Goal: Task Accomplishment & Management: Manage account settings

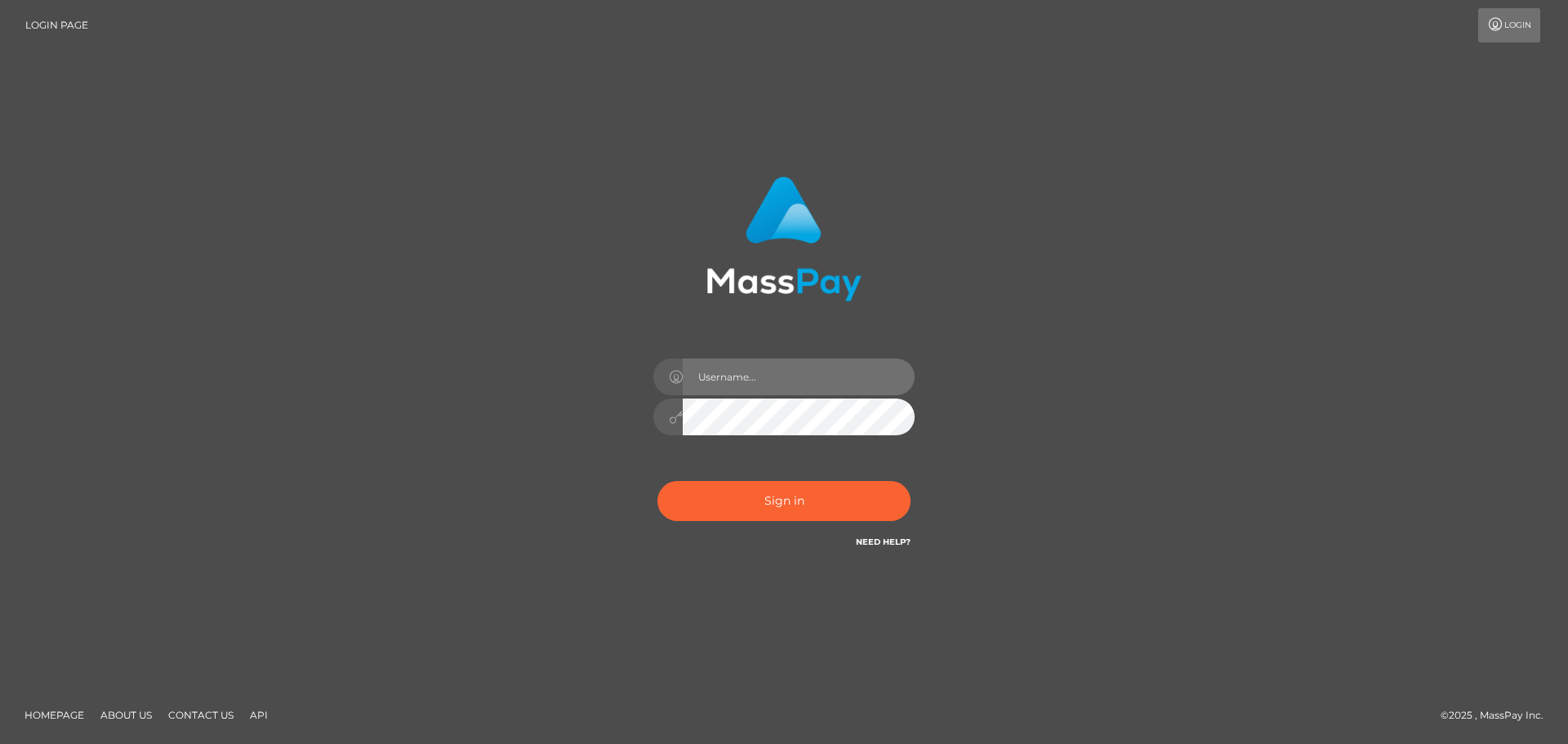
click at [759, 378] on input "text" at bounding box center [798, 376] width 232 height 36
type input "vanessaryan69"
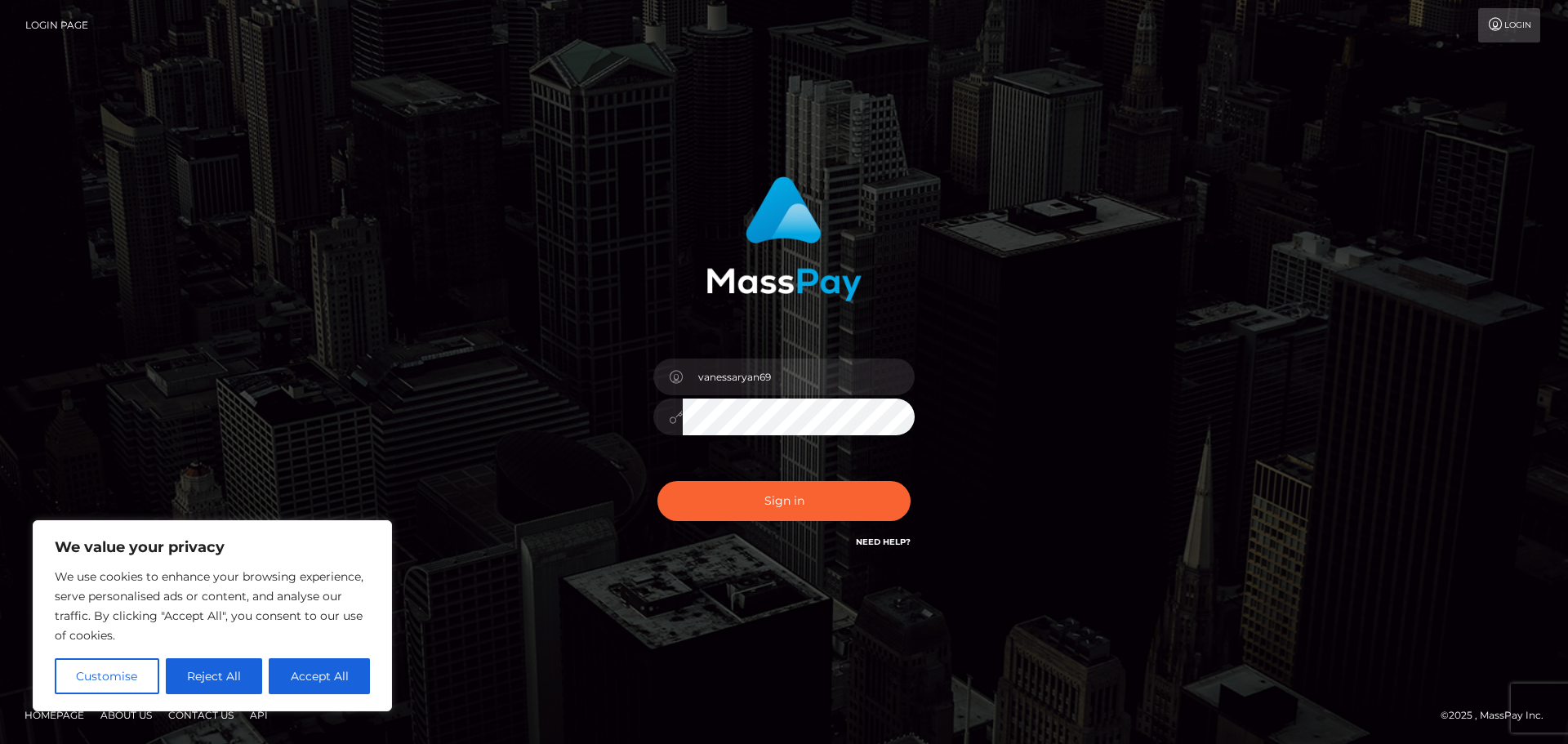
click at [657, 481] on button "Sign in" at bounding box center [783, 500] width 253 height 40
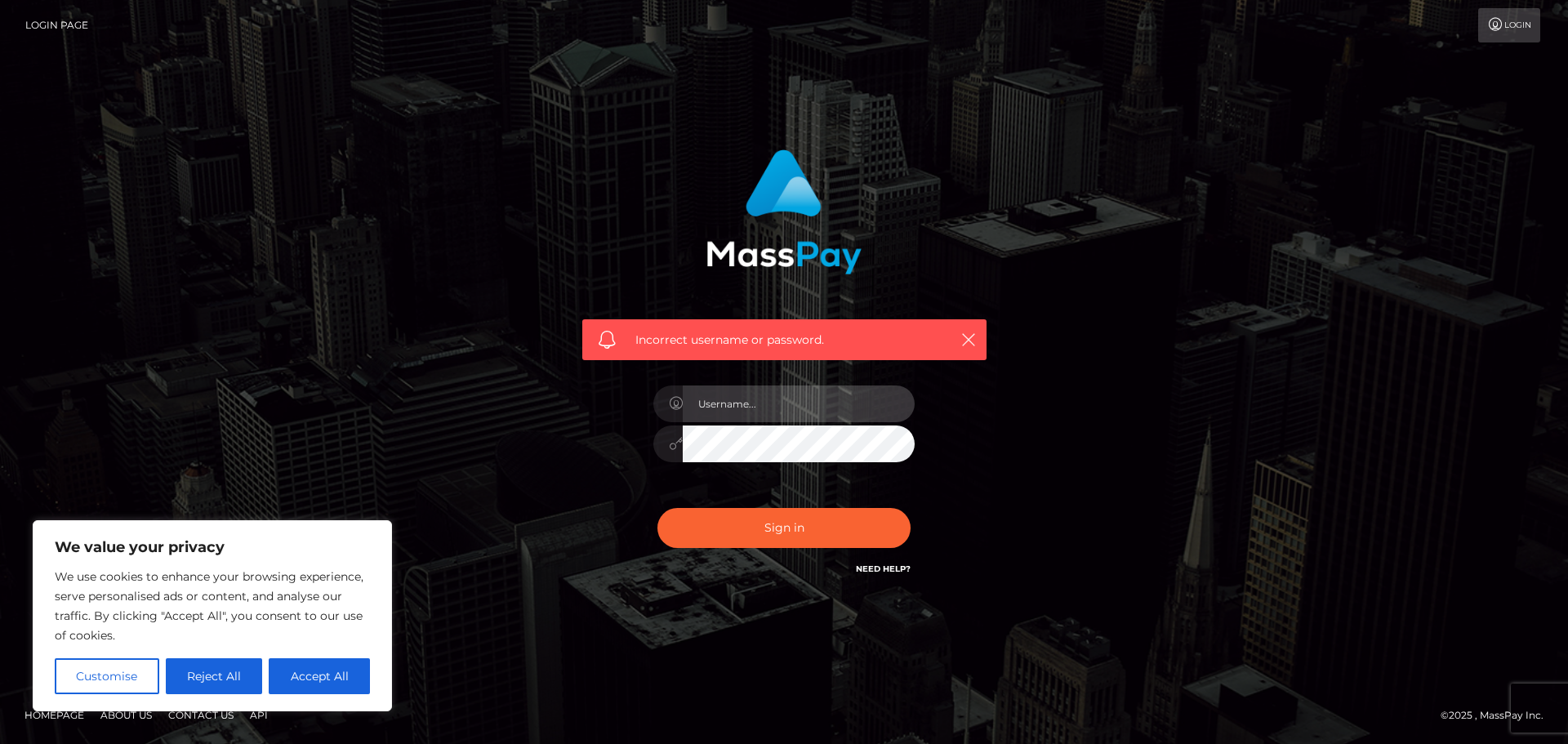
click at [797, 398] on input "text" at bounding box center [798, 403] width 232 height 36
type input "vanessaryan69"
click at [657, 508] on button "Sign in" at bounding box center [783, 527] width 253 height 40
click at [782, 412] on input "text" at bounding box center [798, 403] width 232 height 36
type input "vanessaryan69"
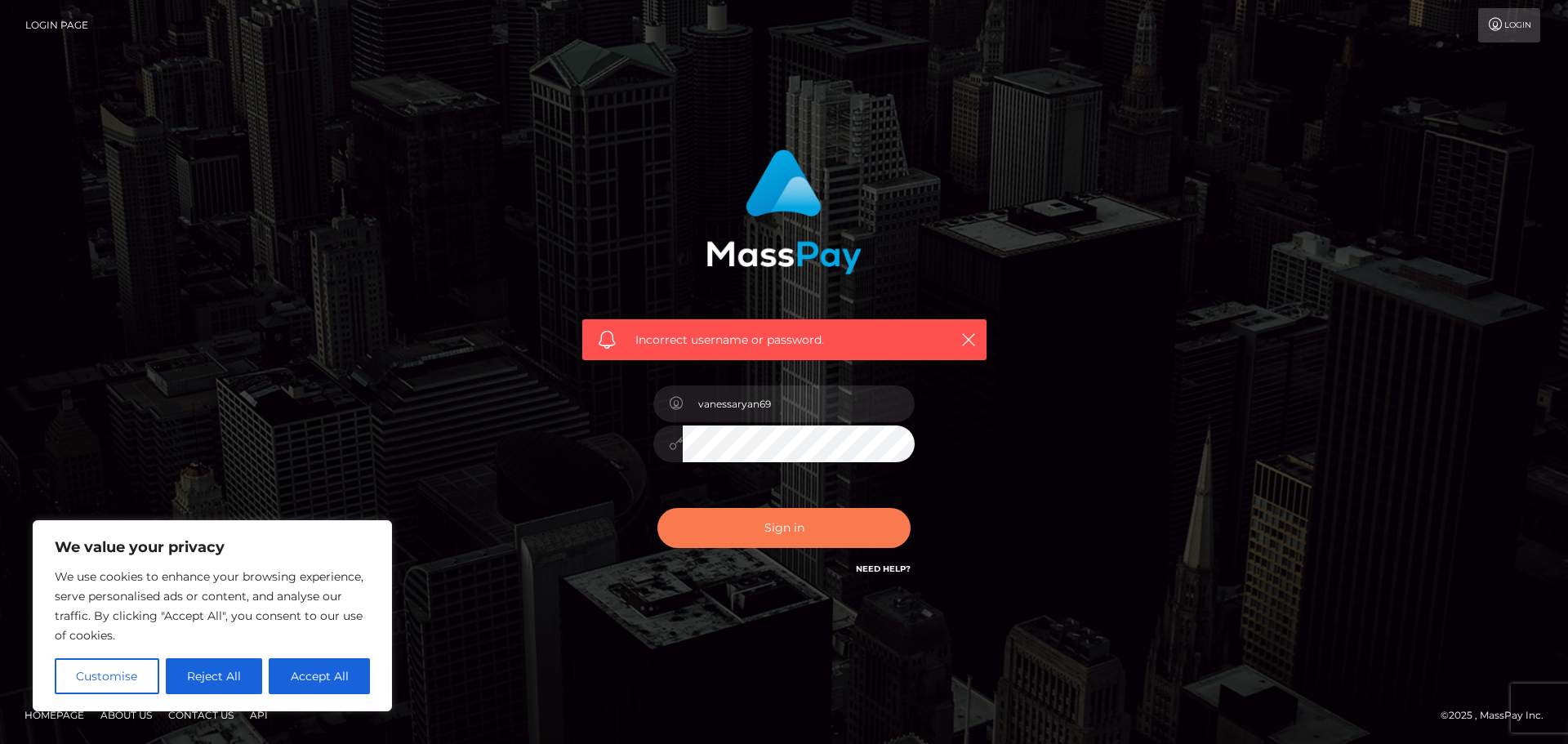
click at [840, 535] on button "Sign in" at bounding box center [783, 527] width 253 height 40
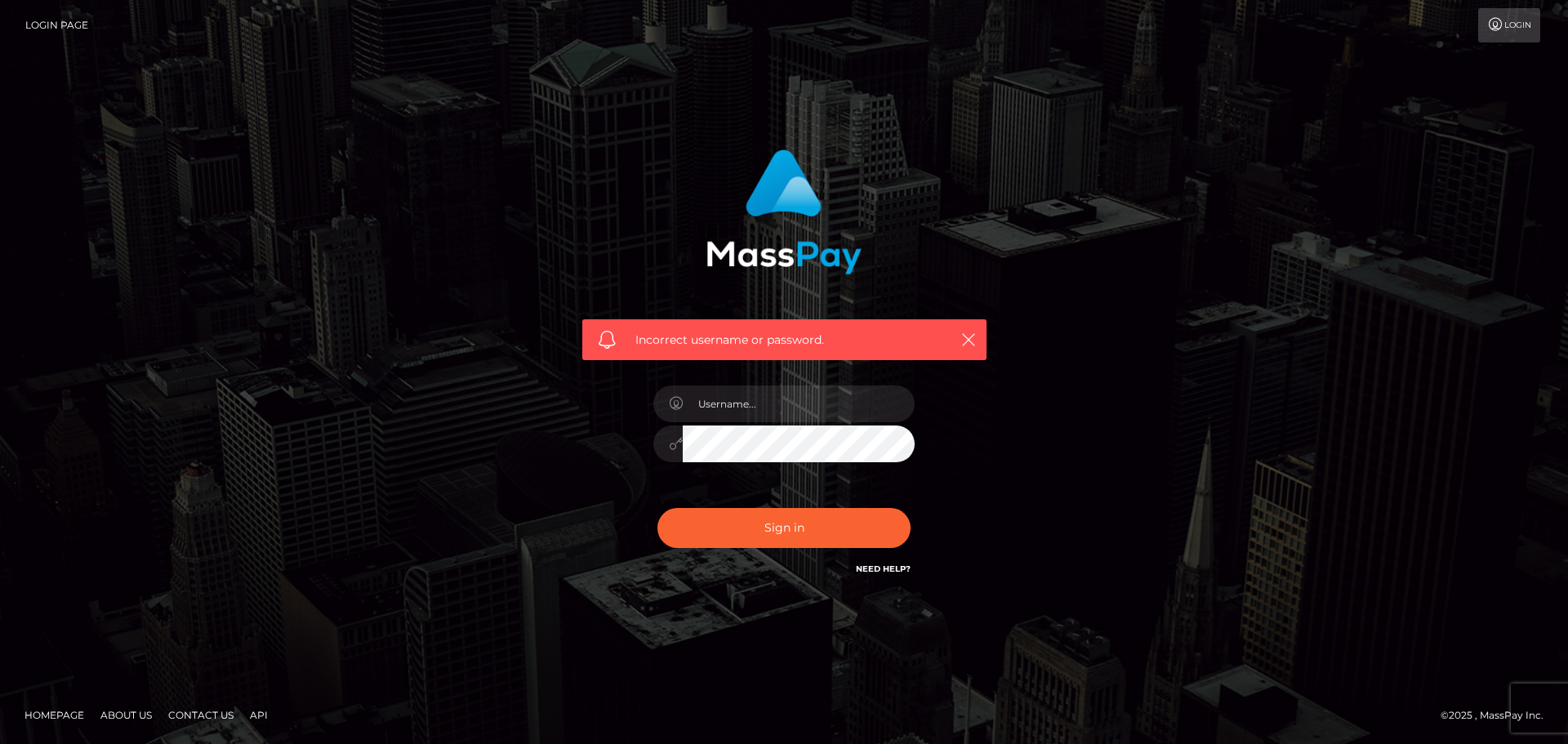
drag, startPoint x: 0, startPoint y: 0, endPoint x: 898, endPoint y: 563, distance: 1059.9
click at [898, 563] on link "Need Help?" at bounding box center [883, 568] width 55 height 11
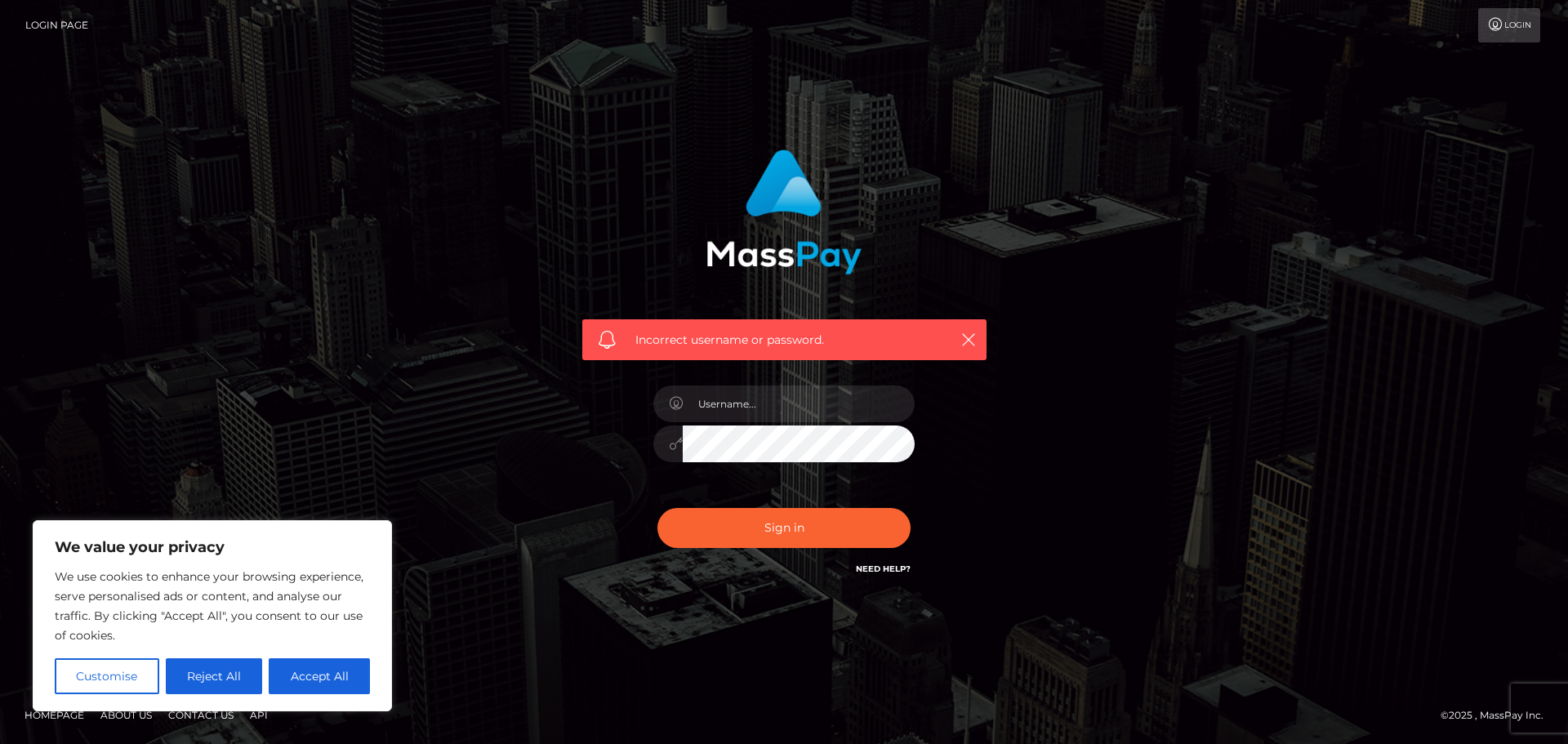
drag, startPoint x: 1251, startPoint y: 520, endPoint x: 1013, endPoint y: 564, distance: 242.0
click at [1243, 525] on div "Incorrect username or password." at bounding box center [784, 372] width 1568 height 714
click at [911, 575] on div "Incorrect username or password." at bounding box center [784, 363] width 428 height 453
click at [897, 571] on link "Need Help?" at bounding box center [883, 568] width 55 height 11
click at [880, 569] on link "Need Help?" at bounding box center [883, 568] width 55 height 11
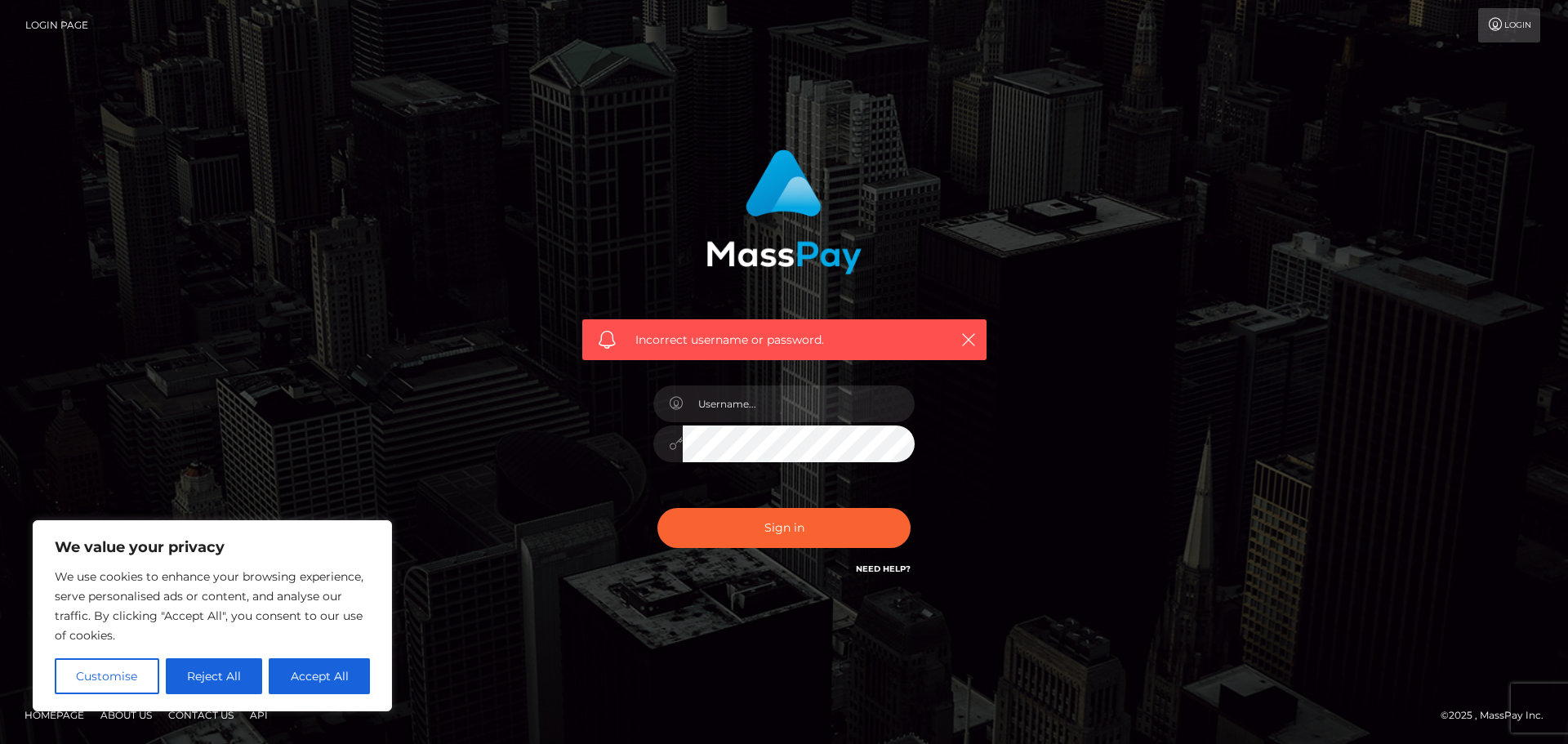
click at [889, 570] on link "Need Help?" at bounding box center [883, 568] width 55 height 11
click at [890, 567] on link "Need Help?" at bounding box center [883, 568] width 55 height 11
click at [886, 563] on link "Need Help?" at bounding box center [883, 568] width 55 height 11
click at [307, 676] on button "Accept All" at bounding box center [319, 675] width 102 height 36
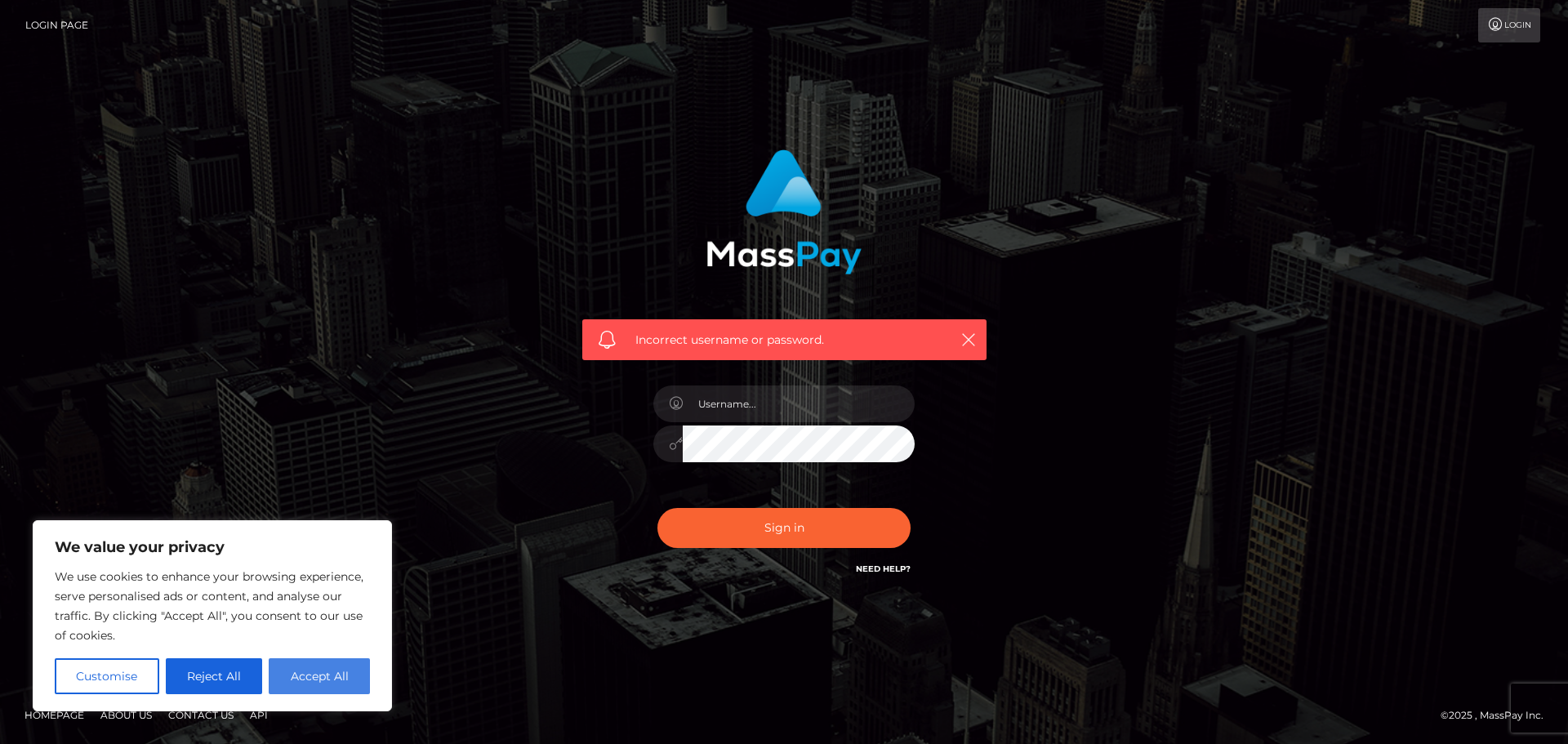
checkbox input "true"
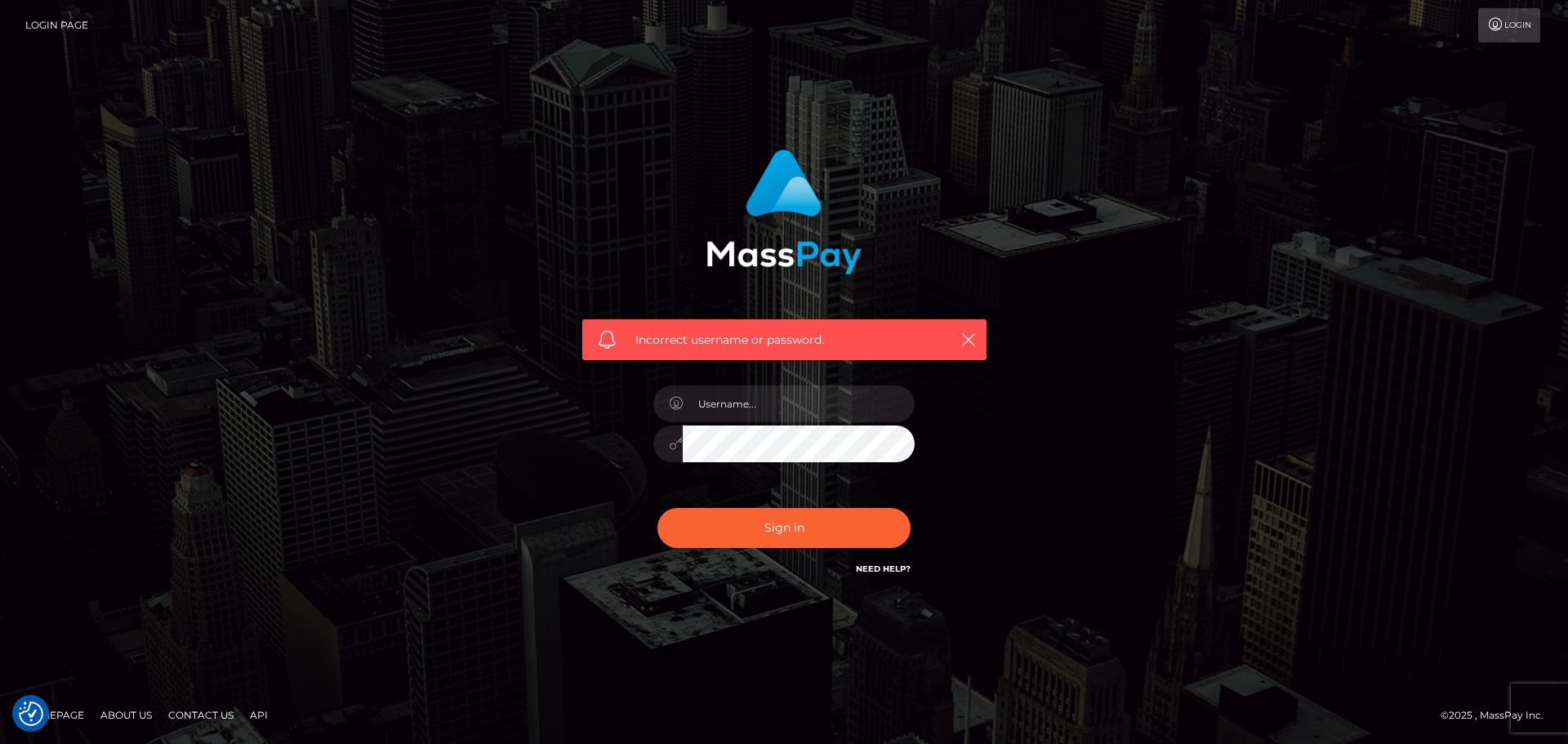
click at [902, 572] on link "Need Help?" at bounding box center [883, 568] width 55 height 11
click at [900, 567] on link "Need Help?" at bounding box center [883, 568] width 55 height 11
click at [836, 416] on input "text" at bounding box center [798, 403] width 232 height 36
type input "vanessaryan69"
click at [864, 565] on link "Need Help?" at bounding box center [883, 568] width 55 height 11
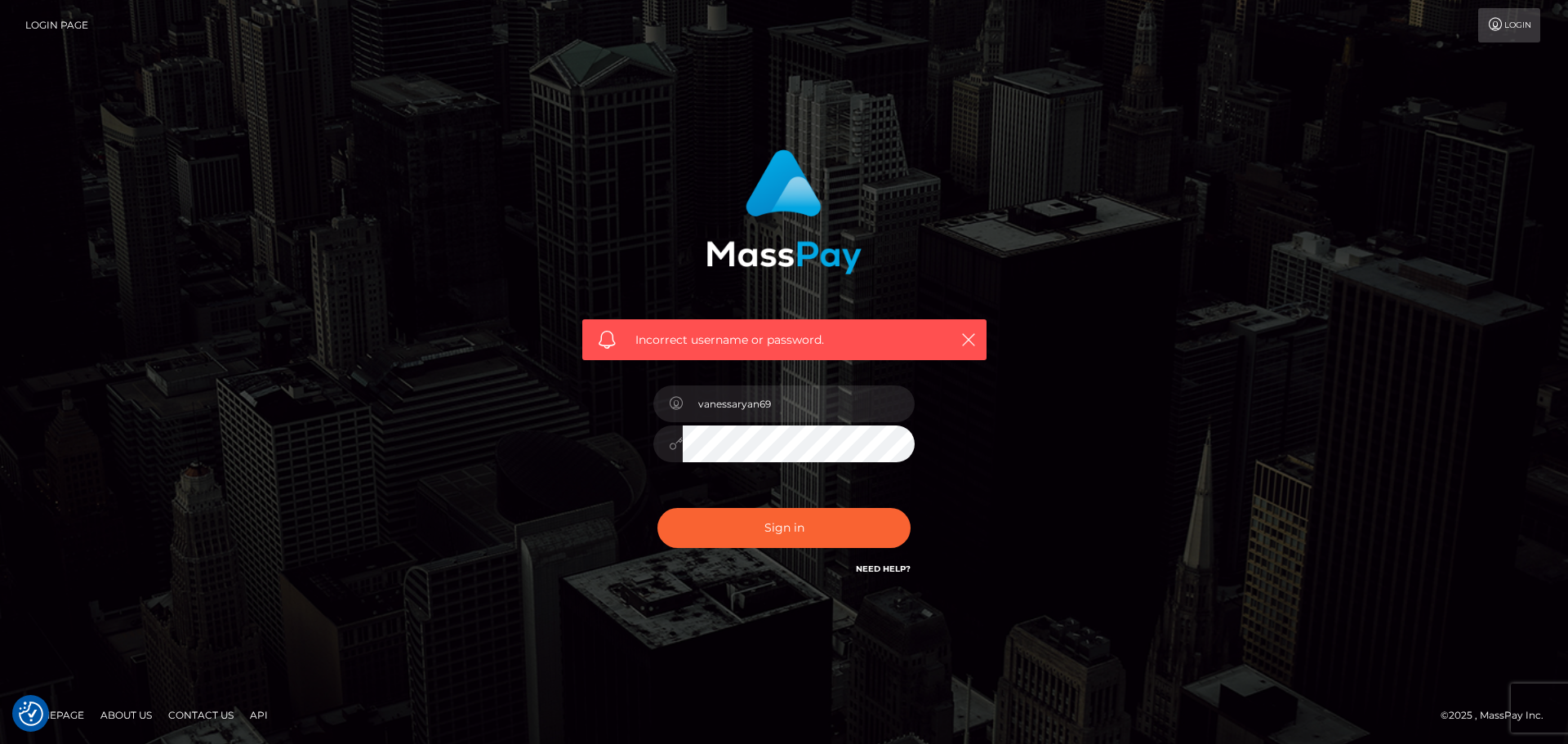
click at [882, 565] on link "Need Help?" at bounding box center [883, 568] width 55 height 11
click at [883, 565] on link "Need Help?" at bounding box center [883, 568] width 55 height 11
drag, startPoint x: 959, startPoint y: 335, endPoint x: 970, endPoint y: 368, distance: 34.8
click at [961, 336] on icon "button" at bounding box center [968, 339] width 16 height 16
click at [968, 343] on icon "button" at bounding box center [968, 339] width 16 height 16
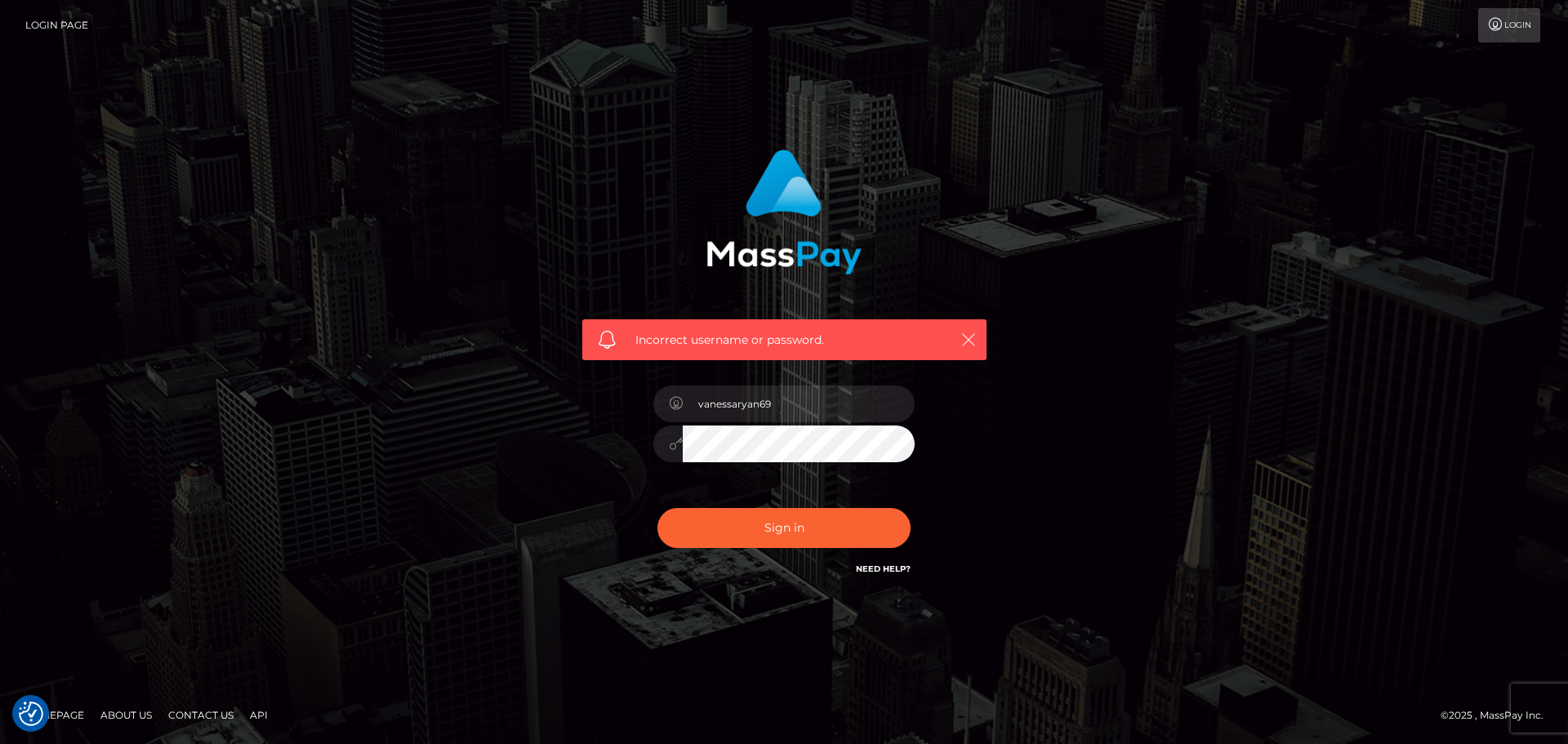
click at [969, 340] on icon "button" at bounding box center [968, 339] width 16 height 16
drag, startPoint x: 969, startPoint y: 340, endPoint x: 976, endPoint y: 335, distance: 8.6
click at [969, 339] on icon "button" at bounding box center [968, 339] width 16 height 16
click at [976, 335] on button "button" at bounding box center [968, 339] width 20 height 20
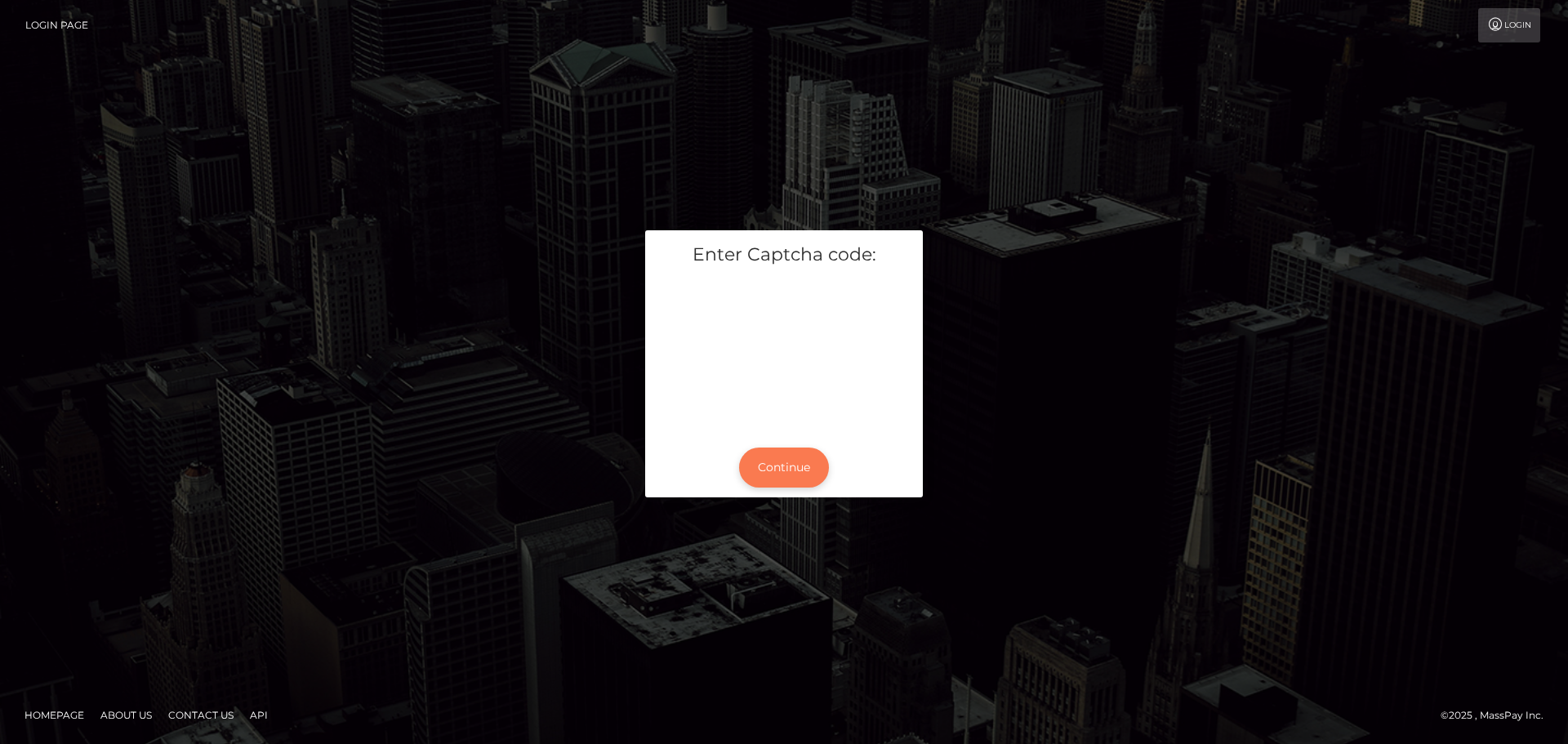
click at [800, 475] on button "Continue" at bounding box center [784, 467] width 90 height 40
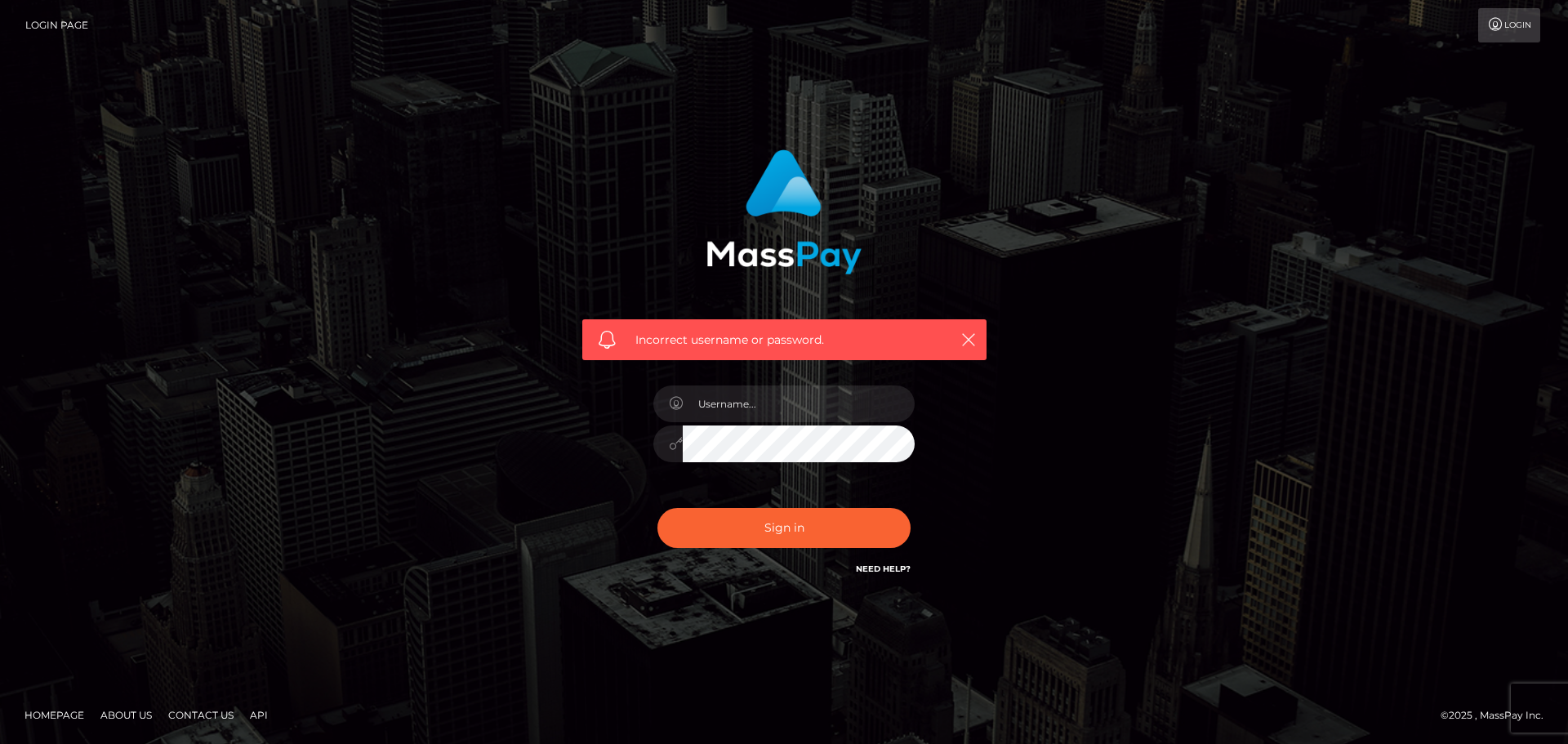
click at [897, 565] on link "Need Help?" at bounding box center [883, 568] width 55 height 11
checkbox input "true"
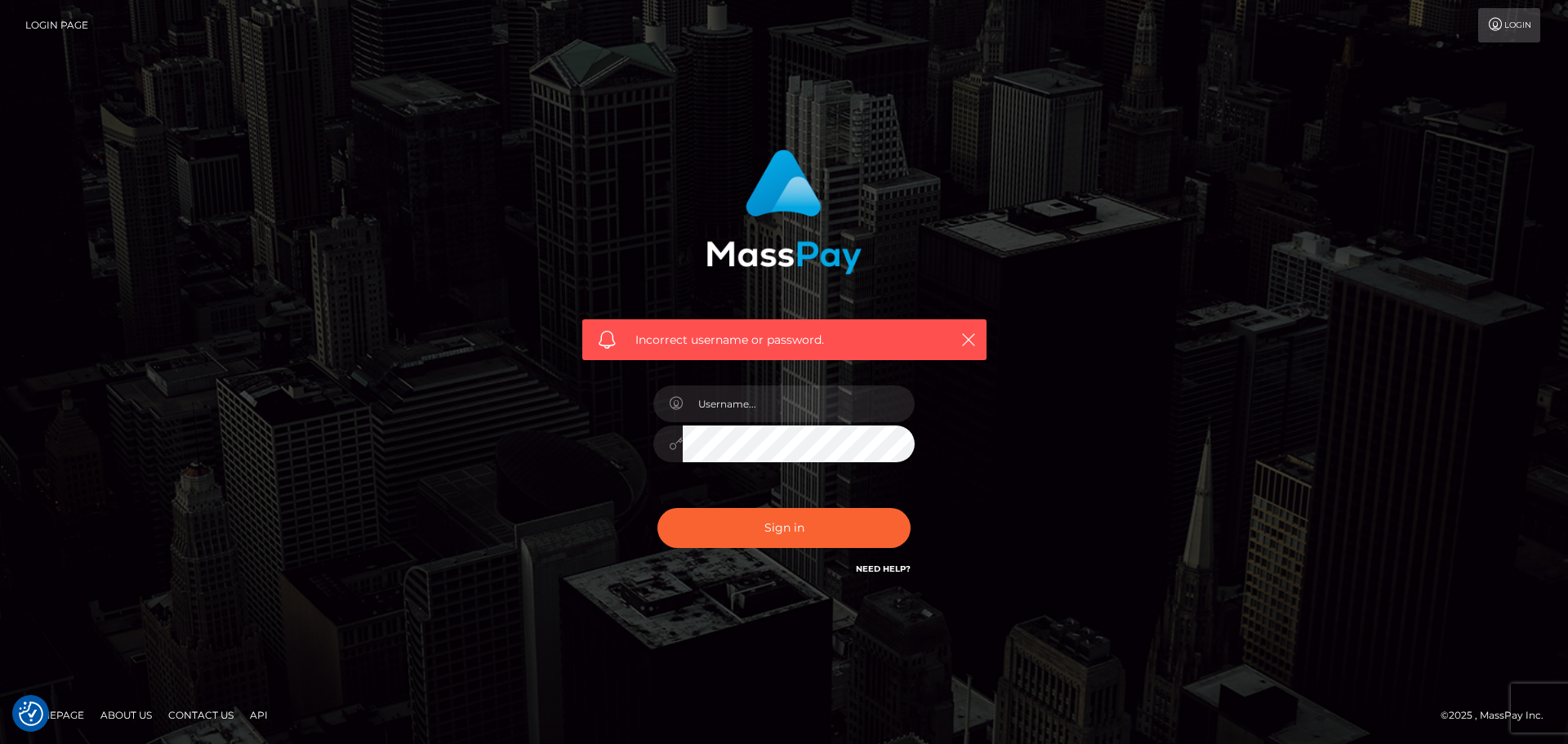
click at [897, 565] on link "Need Help?" at bounding box center [883, 568] width 55 height 11
click at [968, 337] on icon "button" at bounding box center [968, 339] width 16 height 16
click at [968, 338] on icon "button" at bounding box center [968, 339] width 16 height 16
click at [970, 346] on icon "button" at bounding box center [968, 339] width 16 height 16
click at [922, 569] on div "Incorrect username or password." at bounding box center [784, 363] width 428 height 453
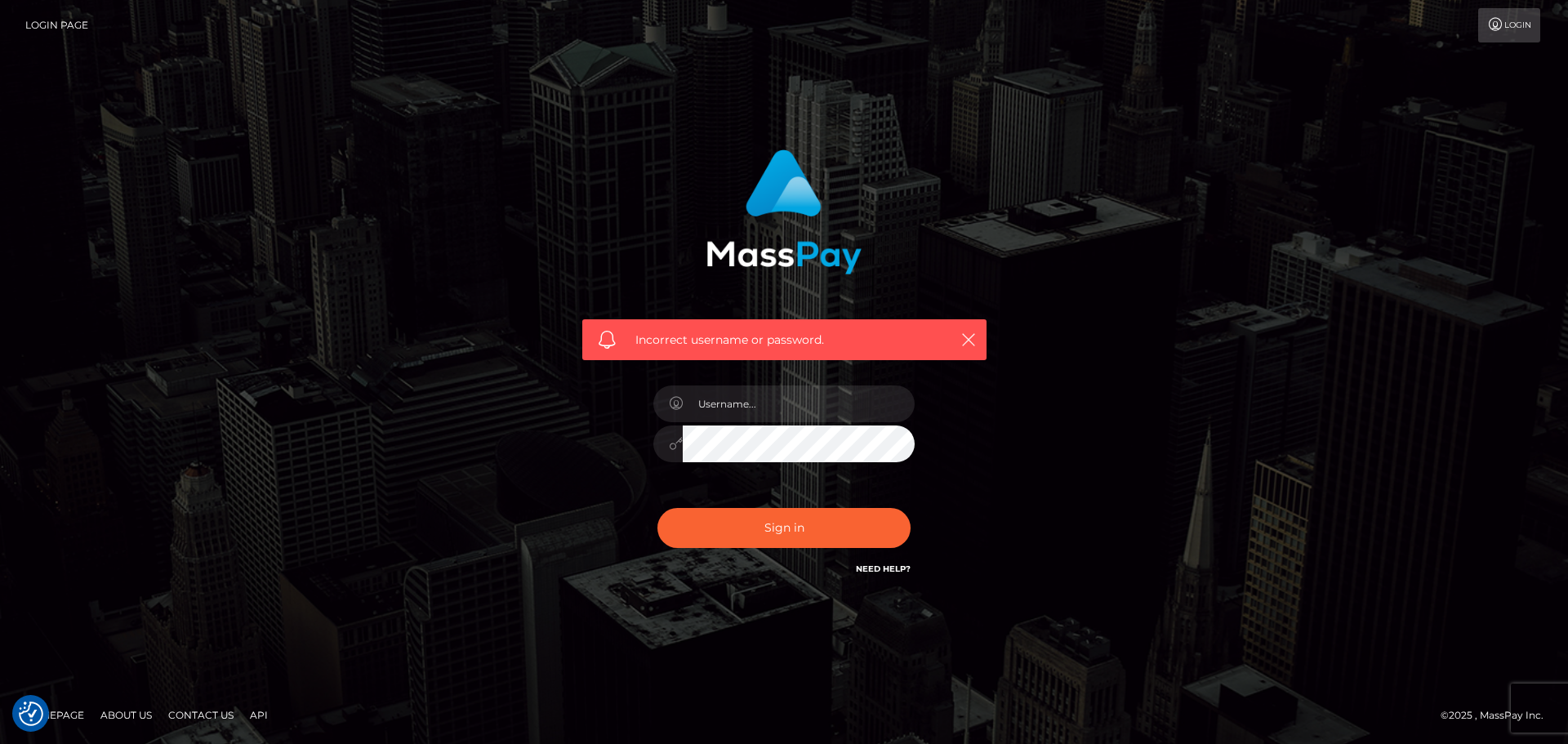
click at [898, 567] on link "Need Help?" at bounding box center [883, 568] width 55 height 11
drag, startPoint x: 897, startPoint y: 567, endPoint x: 780, endPoint y: 318, distance: 275.1
click at [897, 565] on link "Need Help?" at bounding box center [883, 568] width 55 height 11
drag, startPoint x: 650, startPoint y: 230, endPoint x: 787, endPoint y: 372, distance: 197.3
click at [651, 230] on div "Incorrect username or password." at bounding box center [784, 248] width 428 height 223
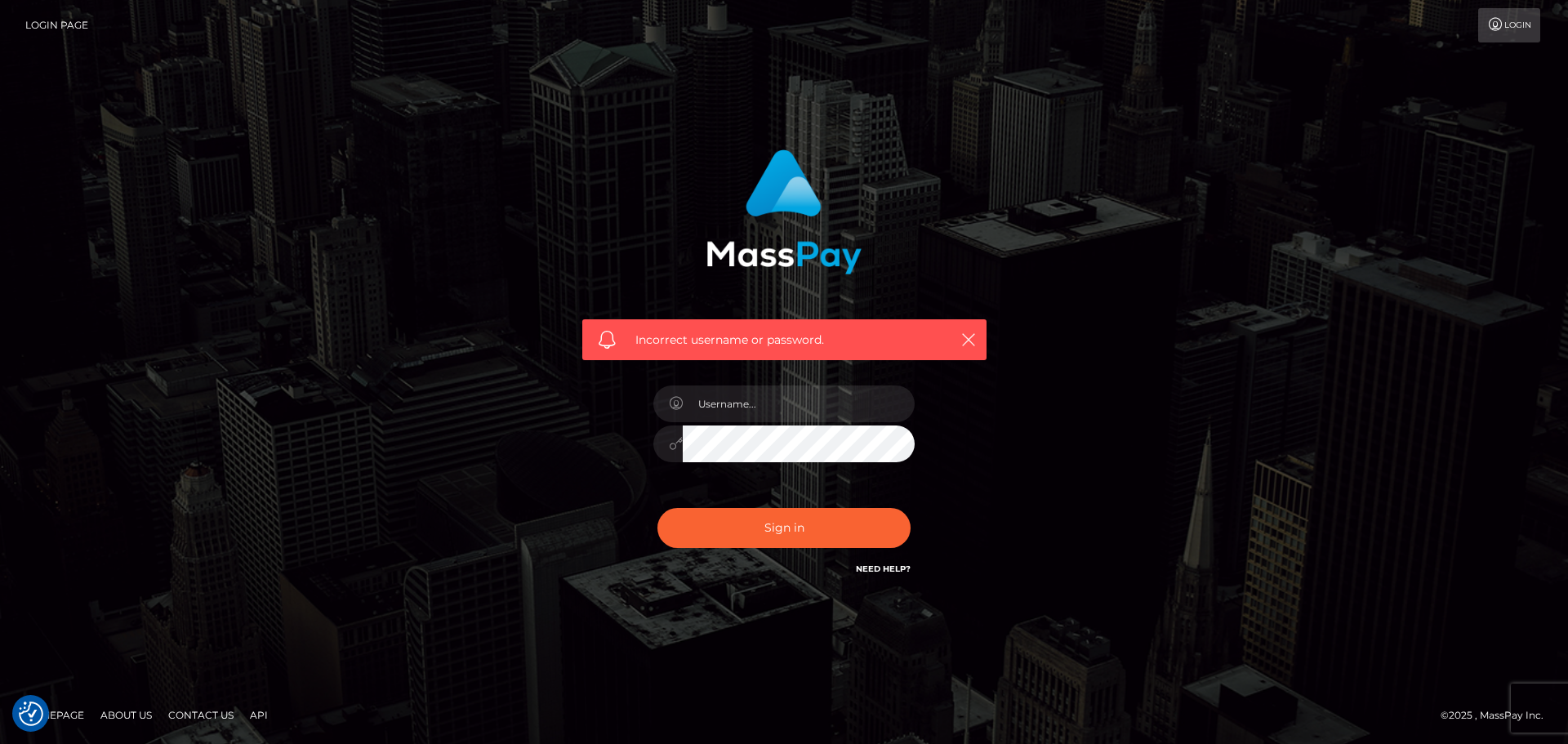
drag, startPoint x: 787, startPoint y: 372, endPoint x: 779, endPoint y: 295, distance: 77.4
click at [787, 373] on div at bounding box center [784, 436] width 286 height 125
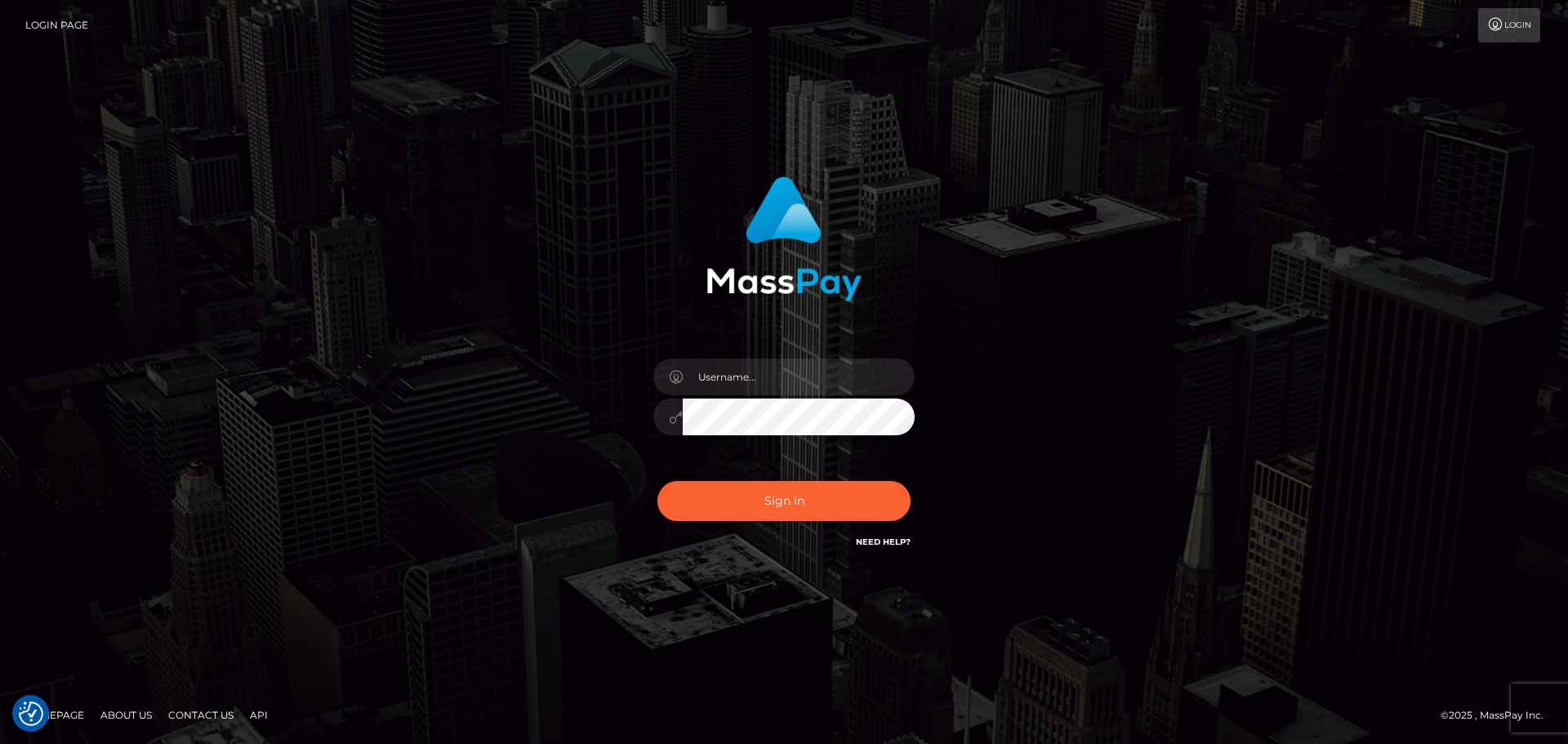
click at [886, 538] on link "Need Help?" at bounding box center [883, 542] width 55 height 11
click at [884, 537] on link "Need Help?" at bounding box center [883, 542] width 55 height 11
click at [886, 539] on link "Need Help?" at bounding box center [883, 542] width 55 height 11
click at [889, 538] on link "Need Help?" at bounding box center [883, 542] width 55 height 11
click at [892, 538] on link "Need Help?" at bounding box center [883, 542] width 55 height 11
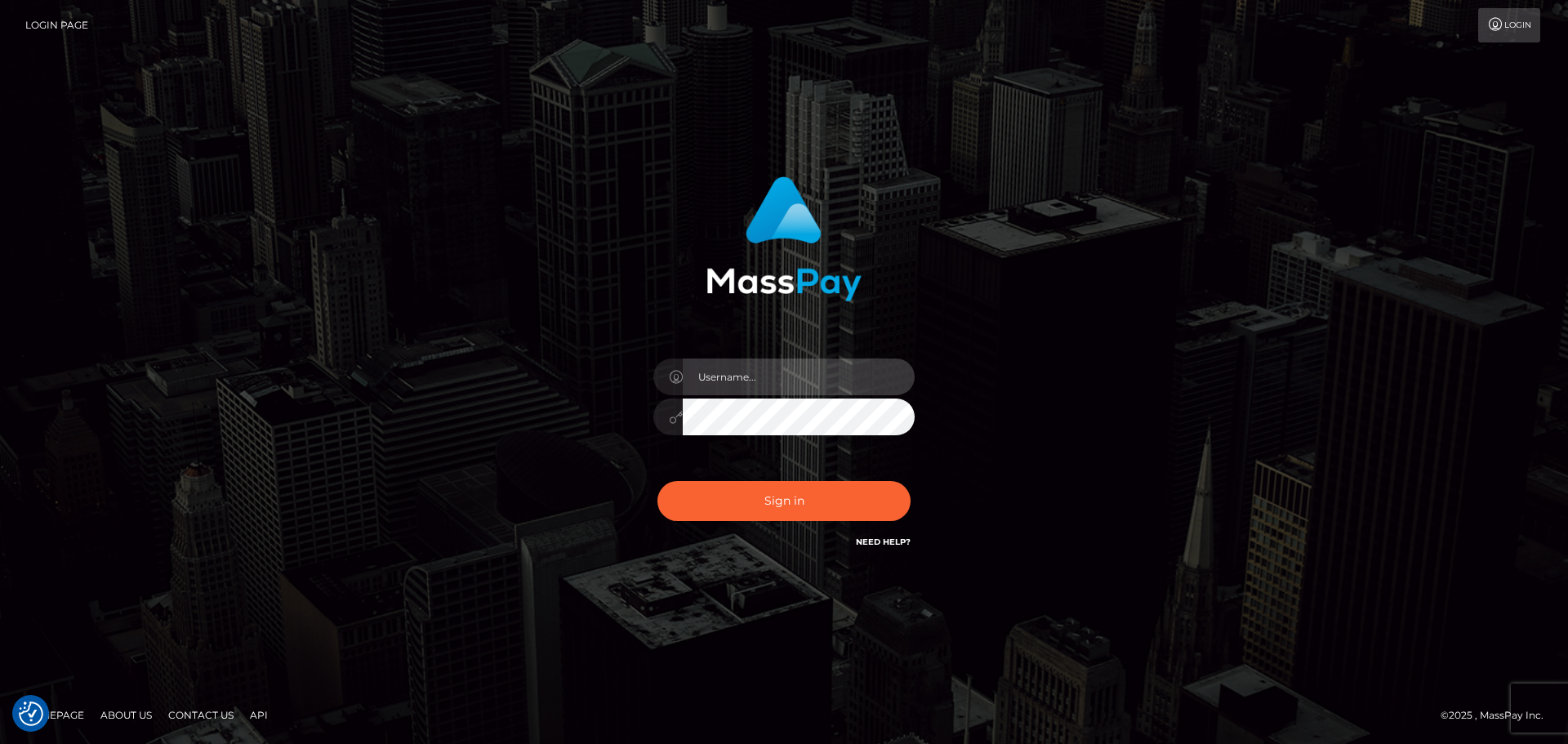
click at [745, 377] on input "text" at bounding box center [798, 376] width 232 height 36
type input "vanessaryan69"
click at [657, 481] on button "Sign in" at bounding box center [783, 500] width 253 height 40
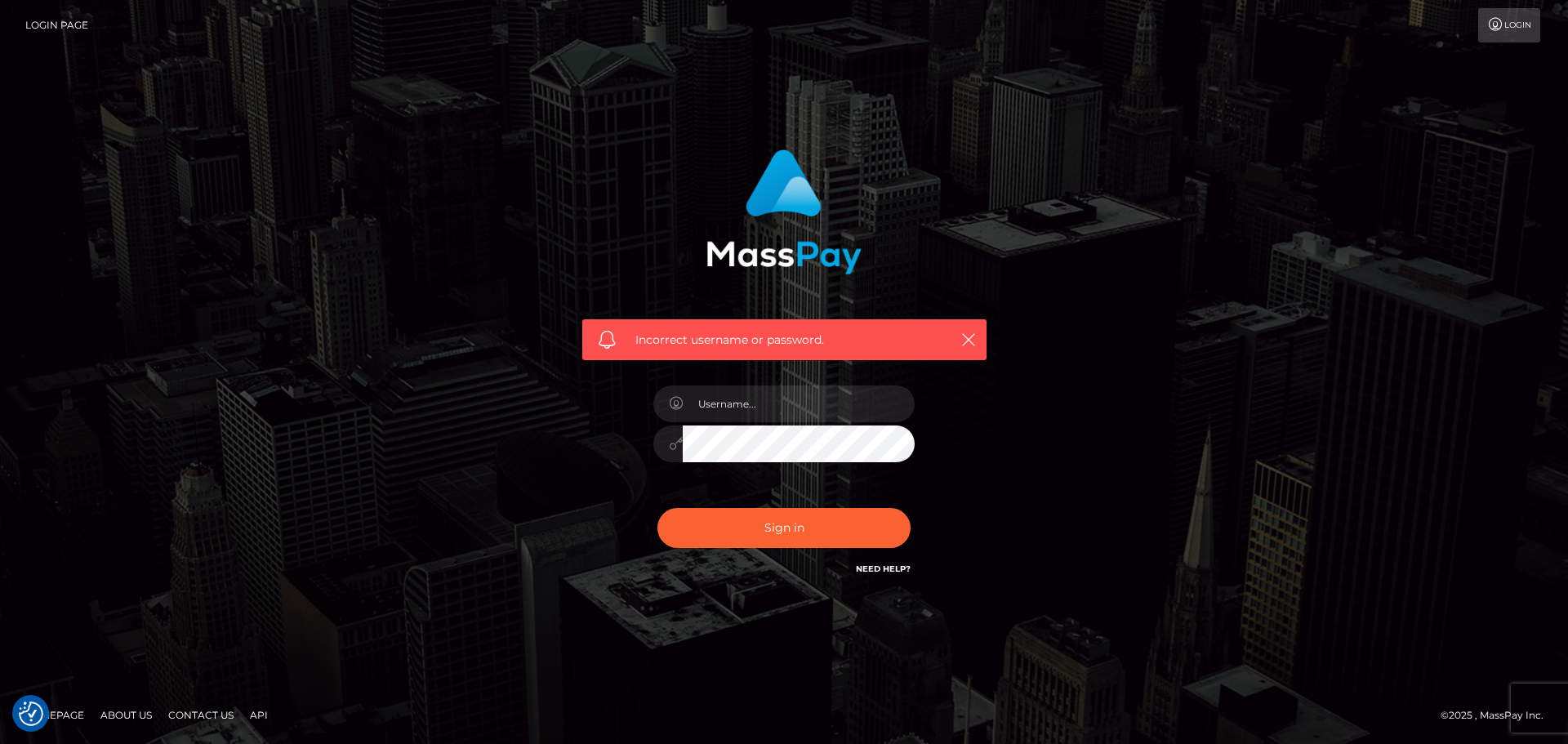
checkbox input "true"
click at [736, 406] on input "text" at bounding box center [798, 403] width 232 height 36
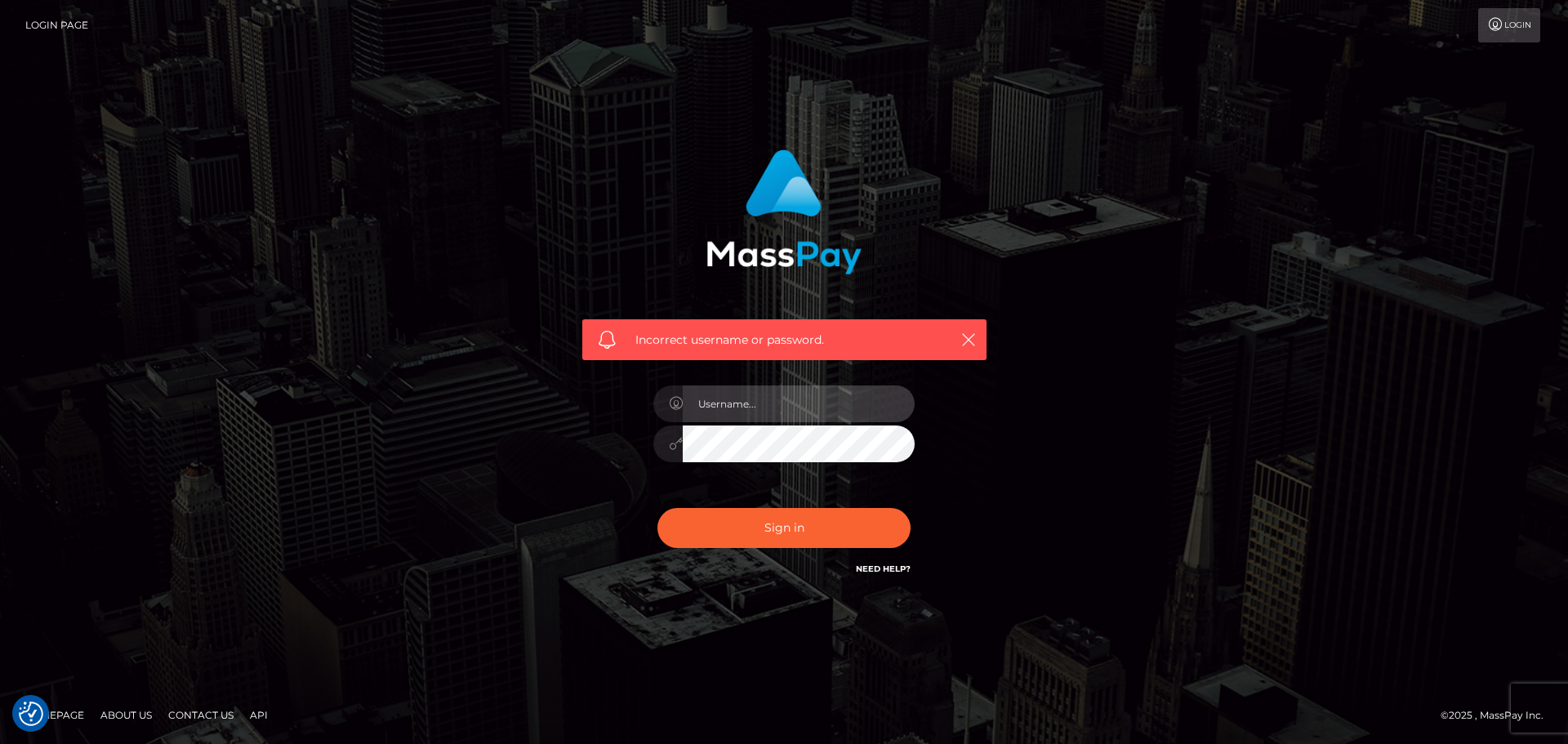
type input "vanessaryan69"
click at [657, 508] on button "Sign in" at bounding box center [783, 527] width 253 height 40
click at [855, 401] on input "text" at bounding box center [798, 403] width 232 height 36
type input "vanessaryan69"
click at [657, 508] on button "Sign in" at bounding box center [783, 527] width 253 height 40
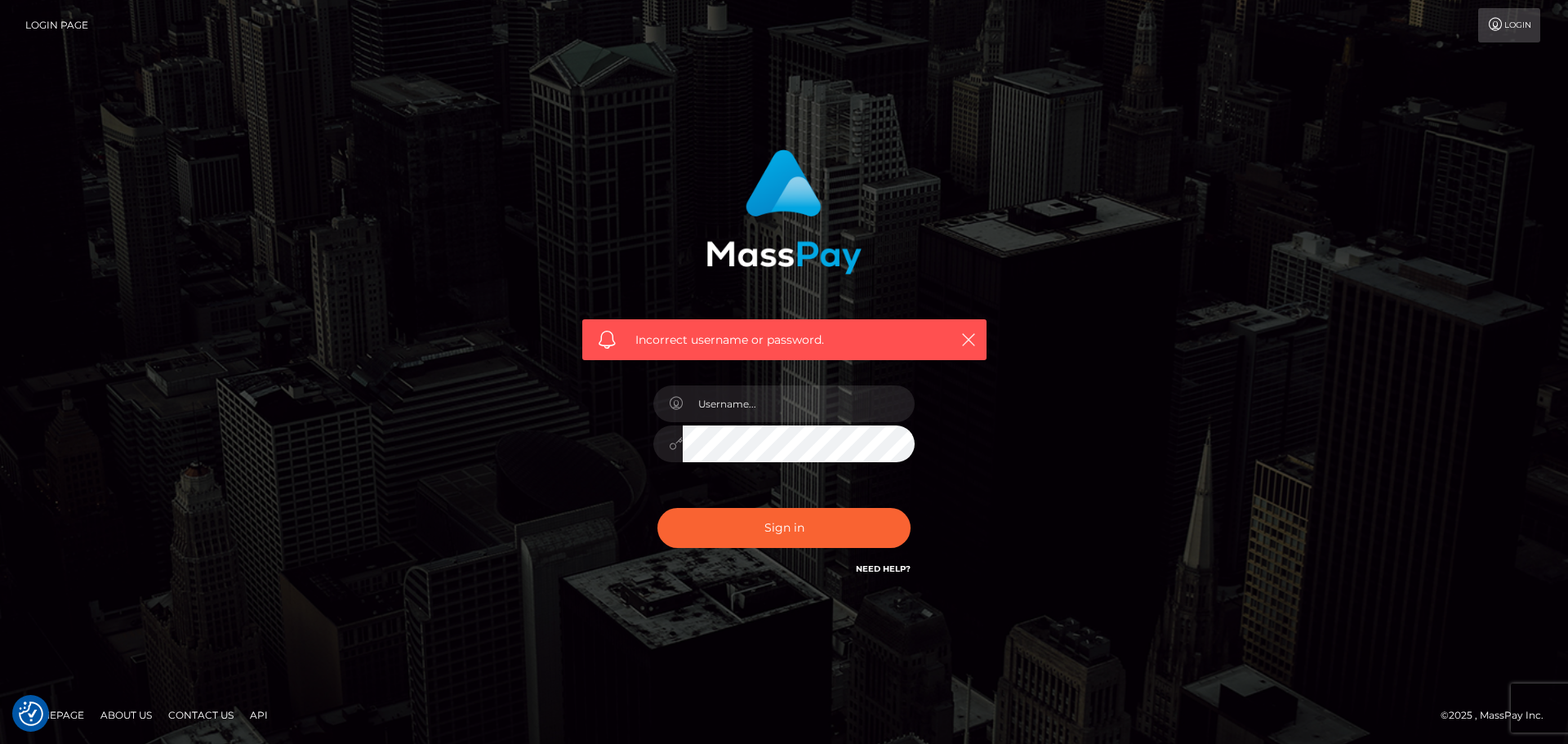
click at [870, 553] on div "Sign in Need Help?" at bounding box center [784, 534] width 286 height 73
click at [876, 563] on link "Need Help?" at bounding box center [883, 568] width 55 height 11
click at [881, 562] on h6 "Need Help?" at bounding box center [883, 568] width 55 height 14
click at [885, 562] on h6 "Need Help?" at bounding box center [883, 568] width 55 height 14
click at [890, 578] on div "Need Help?" at bounding box center [883, 571] width 55 height 20
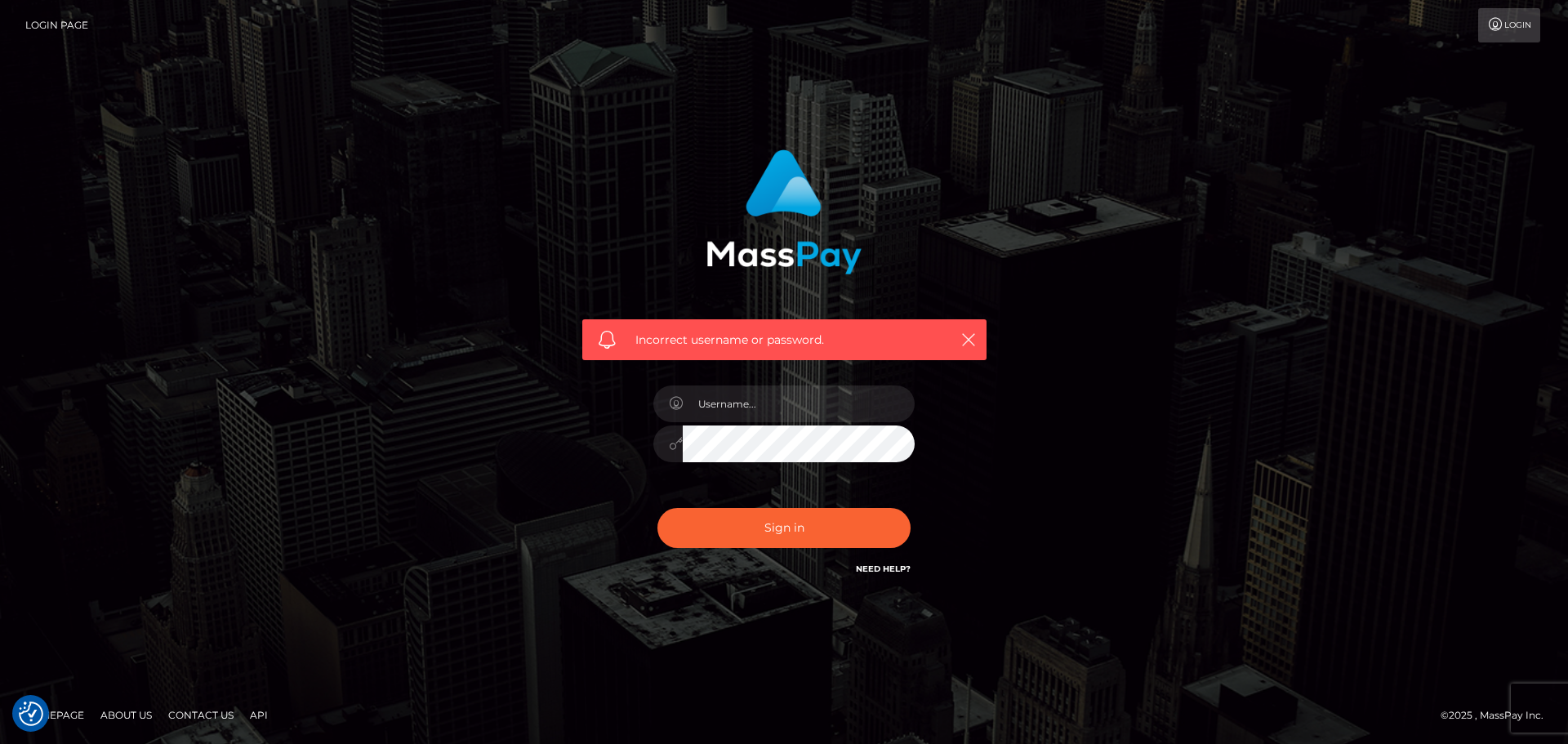
click at [911, 551] on div "Sign in Need Help?" at bounding box center [784, 534] width 286 height 73
click at [892, 580] on div "Need Help?" at bounding box center [883, 571] width 55 height 20
drag, startPoint x: 915, startPoint y: 556, endPoint x: 903, endPoint y: 569, distance: 17.7
click at [914, 556] on div "Sign in Need Help?" at bounding box center [784, 534] width 286 height 73
click at [903, 569] on link "Need Help?" at bounding box center [883, 568] width 55 height 11
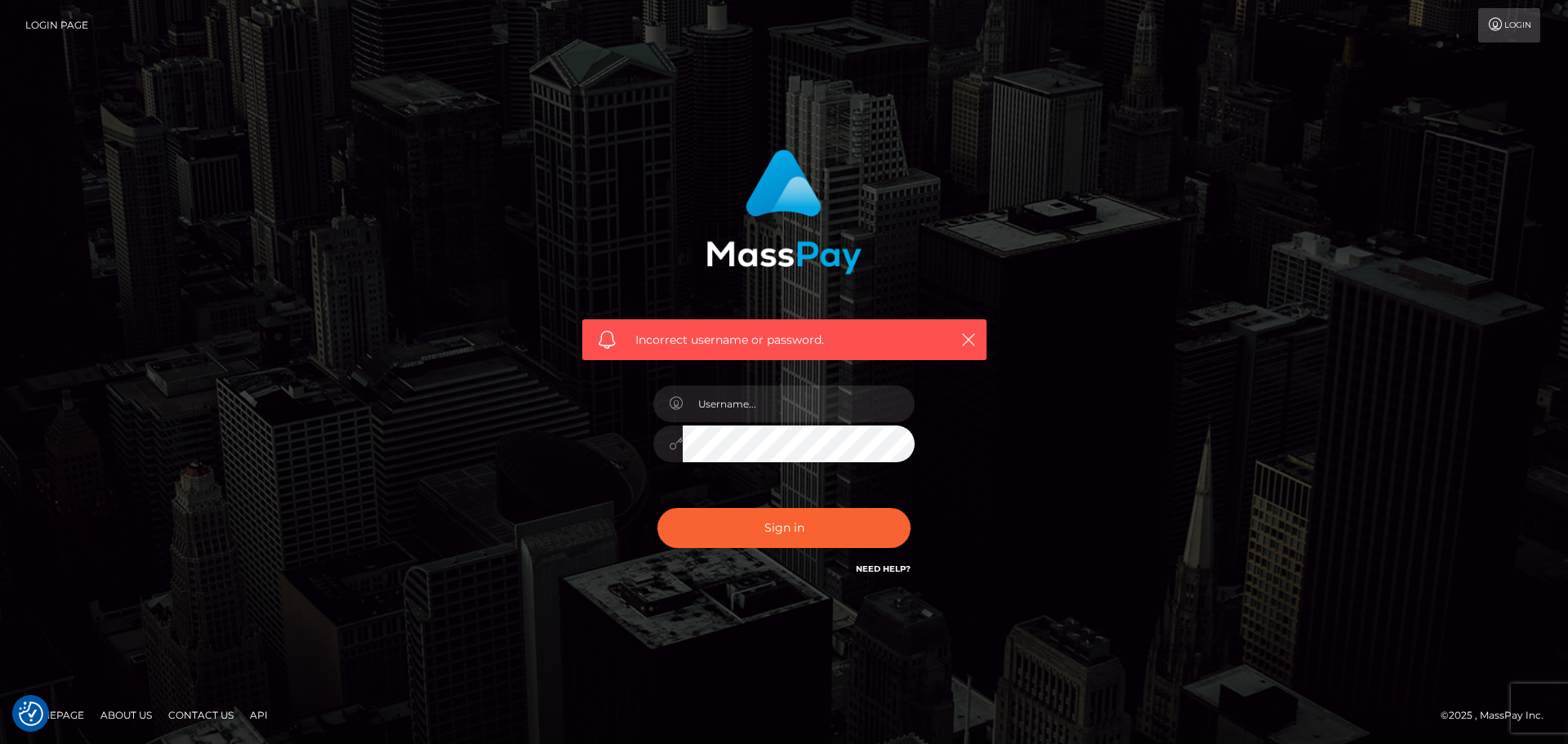
click at [903, 569] on link "Need Help?" at bounding box center [883, 568] width 55 height 11
click at [903, 570] on link "Need Help?" at bounding box center [883, 568] width 55 height 11
click at [205, 714] on link "Contact Us" at bounding box center [201, 714] width 79 height 25
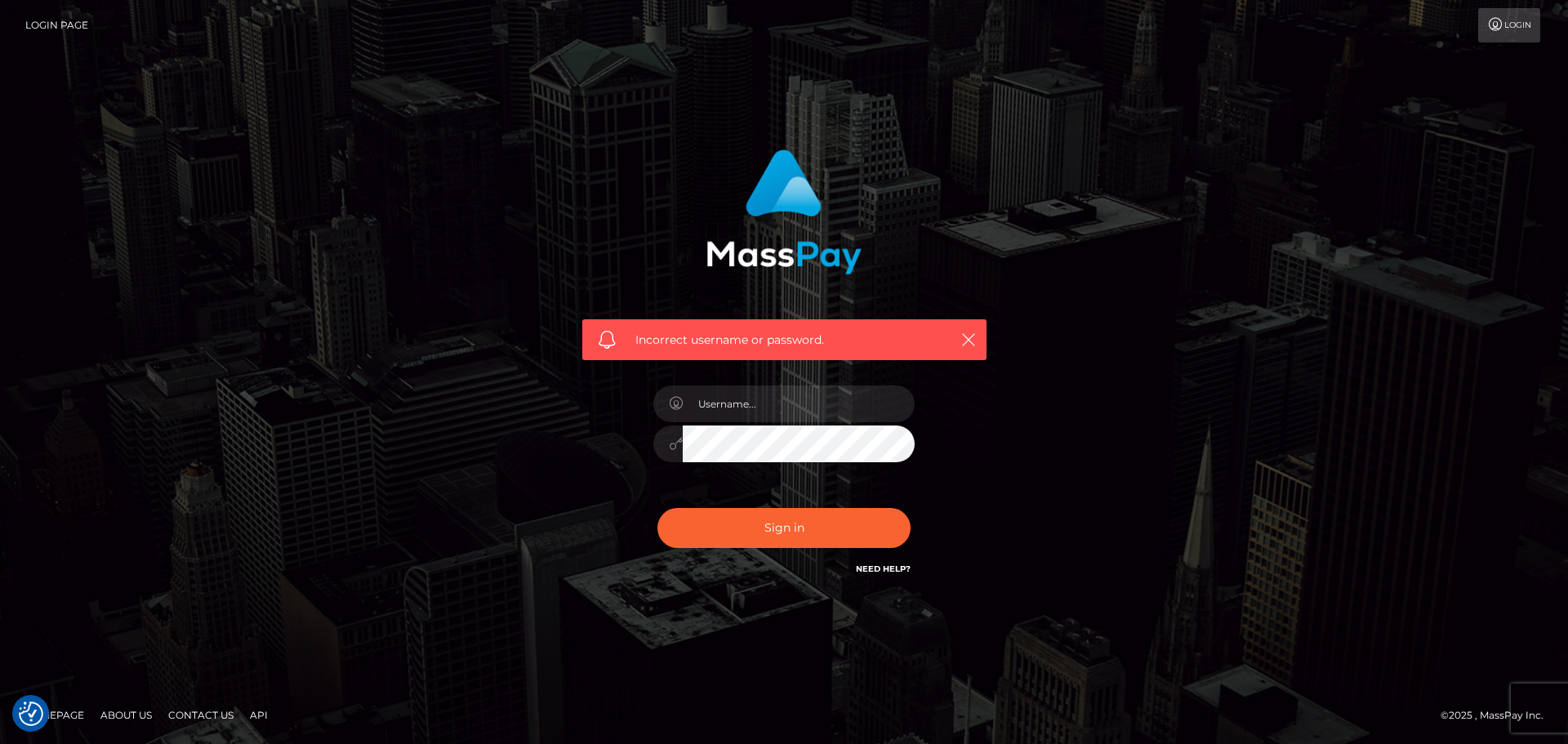
click at [211, 714] on link "Contact Us" at bounding box center [201, 714] width 79 height 25
click at [878, 566] on link "Need Help?" at bounding box center [883, 568] width 55 height 11
click at [811, 407] on input "text" at bounding box center [798, 403] width 232 height 36
type input "vanessaryan69"
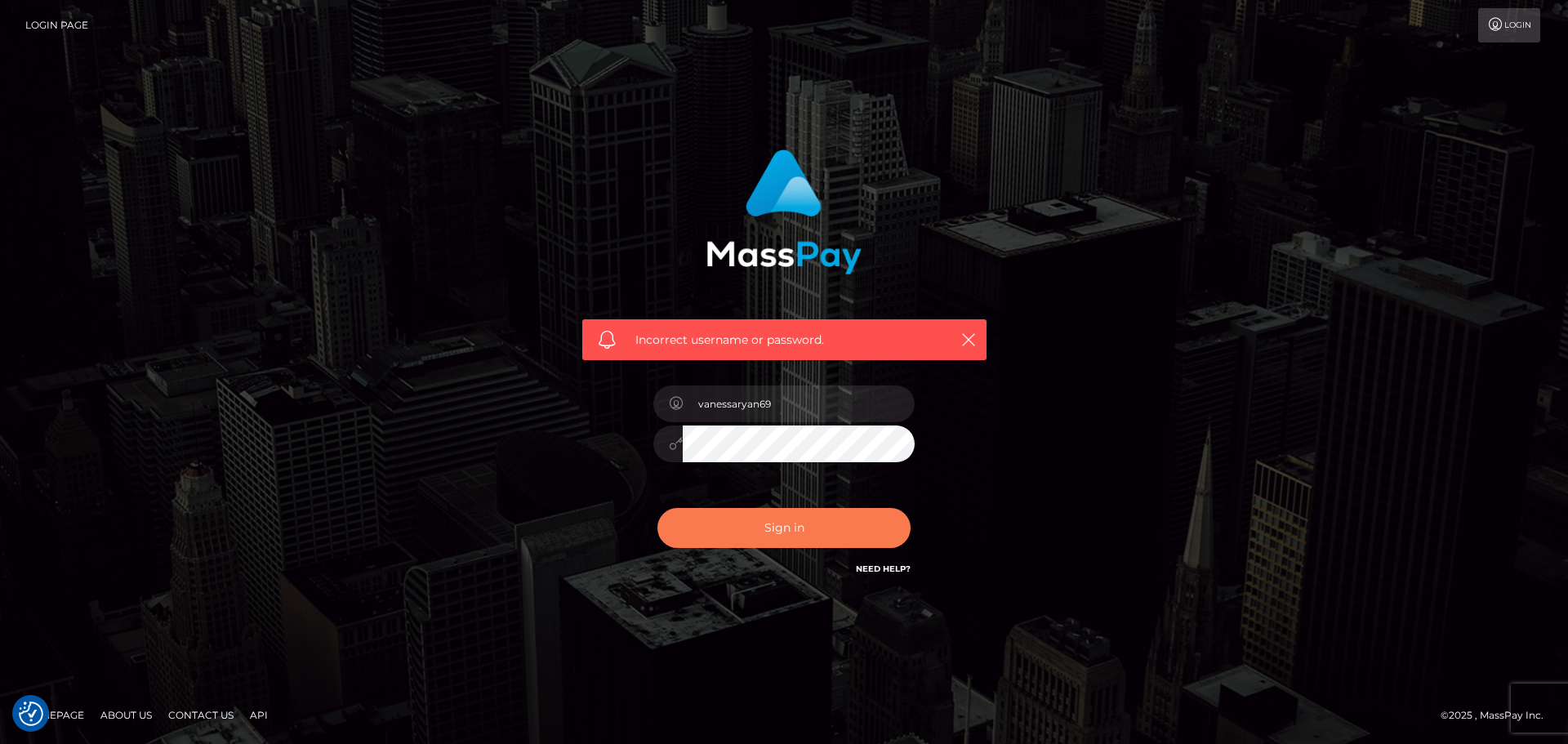
click at [811, 534] on button "Sign in" at bounding box center [783, 527] width 253 height 40
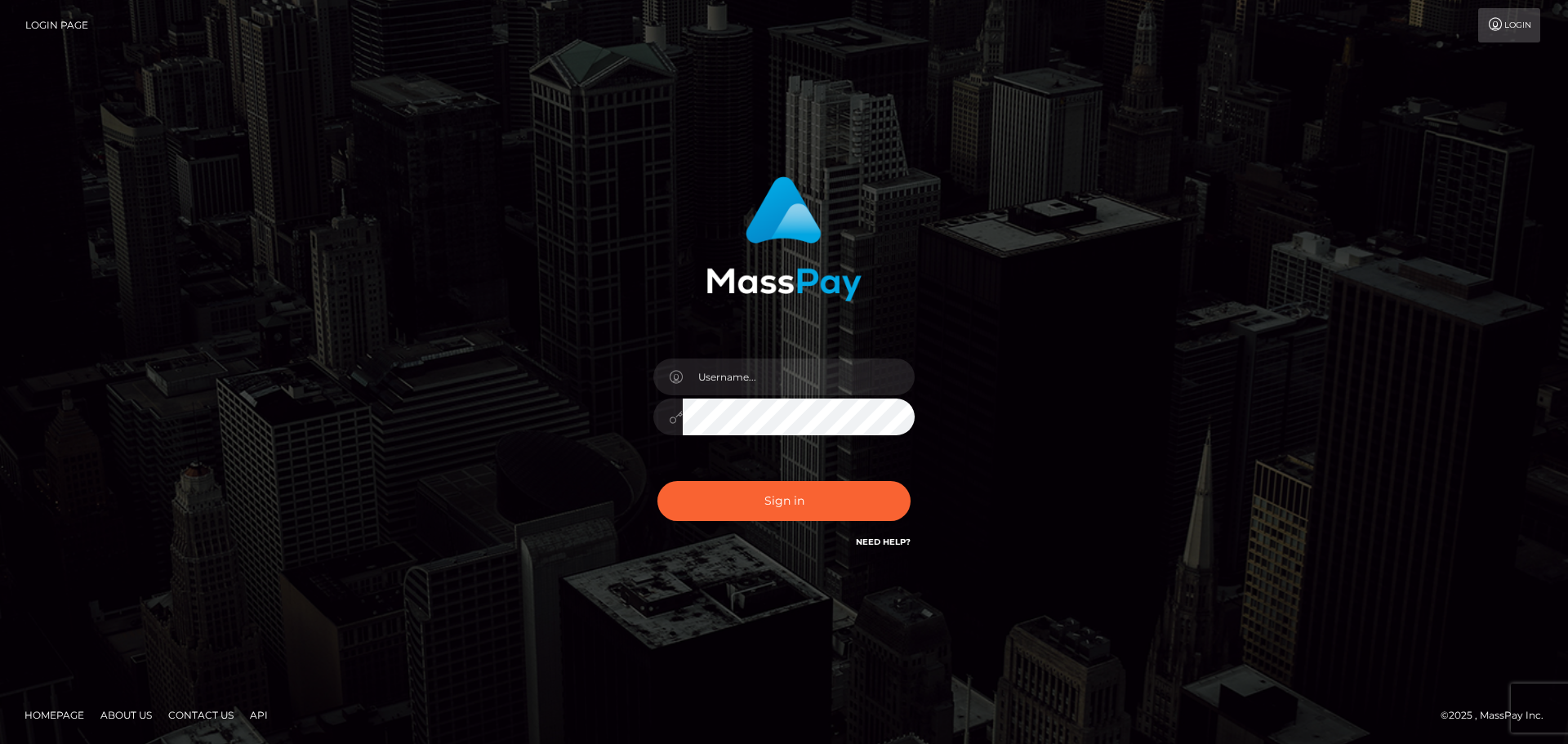
click at [898, 543] on link "Need Help?" at bounding box center [883, 542] width 55 height 11
click at [898, 537] on link "Need Help?" at bounding box center [883, 542] width 55 height 11
drag, startPoint x: 880, startPoint y: 549, endPoint x: 878, endPoint y: 558, distance: 9.2
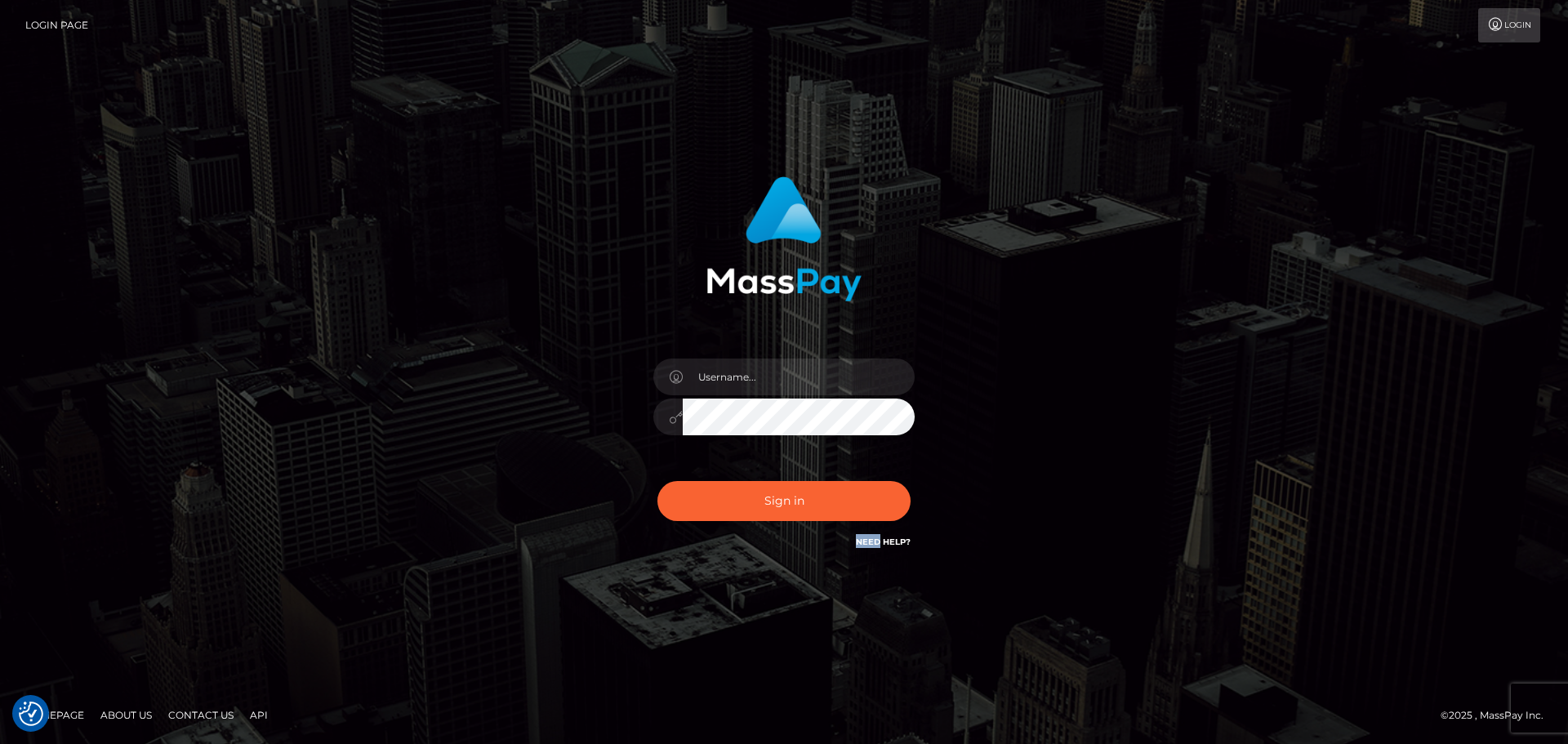
click at [878, 558] on div "Sign in" at bounding box center [784, 364] width 428 height 400
click at [874, 545] on link "Need Help?" at bounding box center [883, 542] width 55 height 11
click at [883, 530] on div "Sign in Need Help?" at bounding box center [784, 507] width 286 height 73
click at [881, 539] on link "Need Help?" at bounding box center [883, 542] width 55 height 11
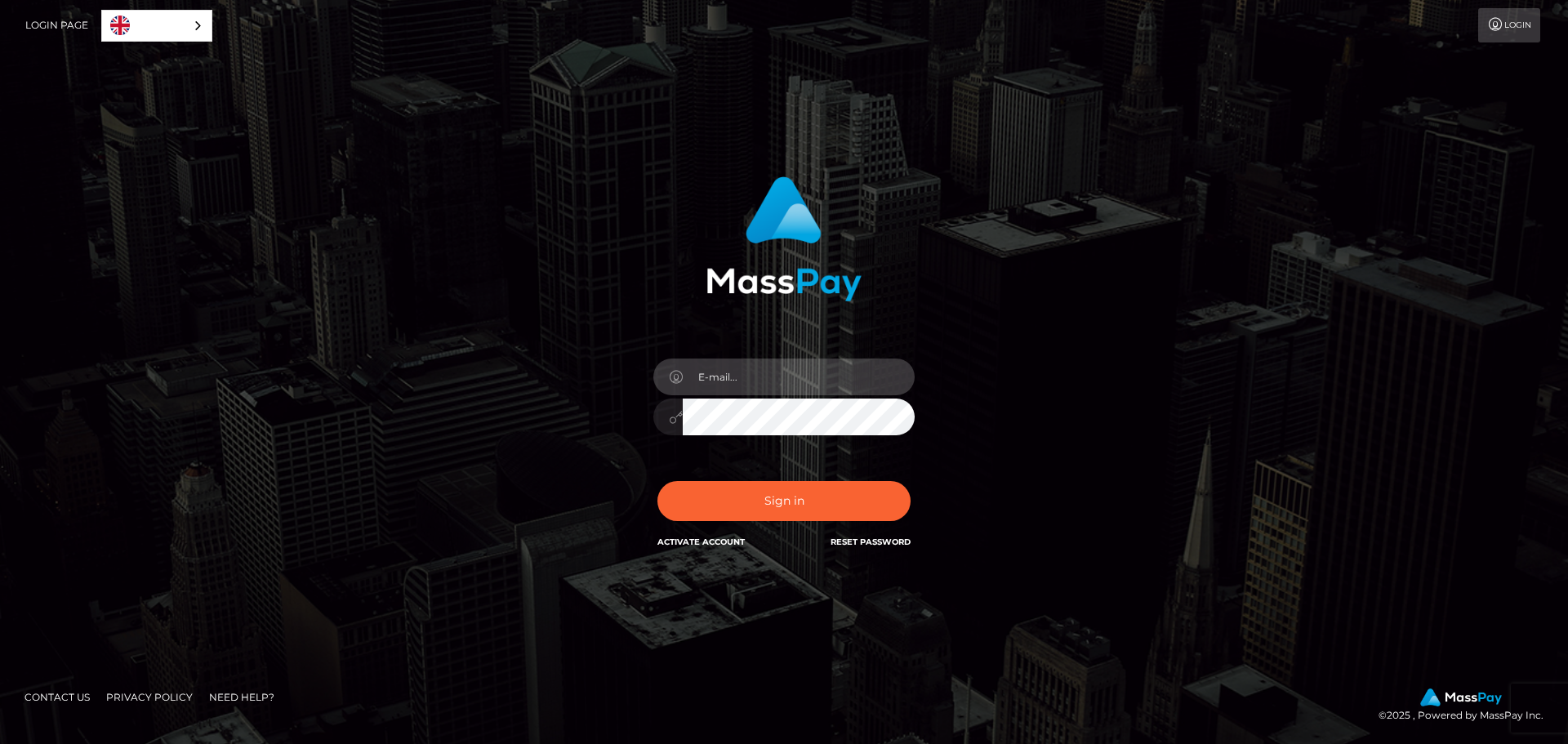
click at [792, 378] on input "email" at bounding box center [798, 376] width 232 height 36
type input "[EMAIL_ADDRESS][DOMAIN_NAME]"
click at [657, 481] on button "Sign in" at bounding box center [783, 500] width 253 height 40
